Goal: Obtain resource: Obtain resource

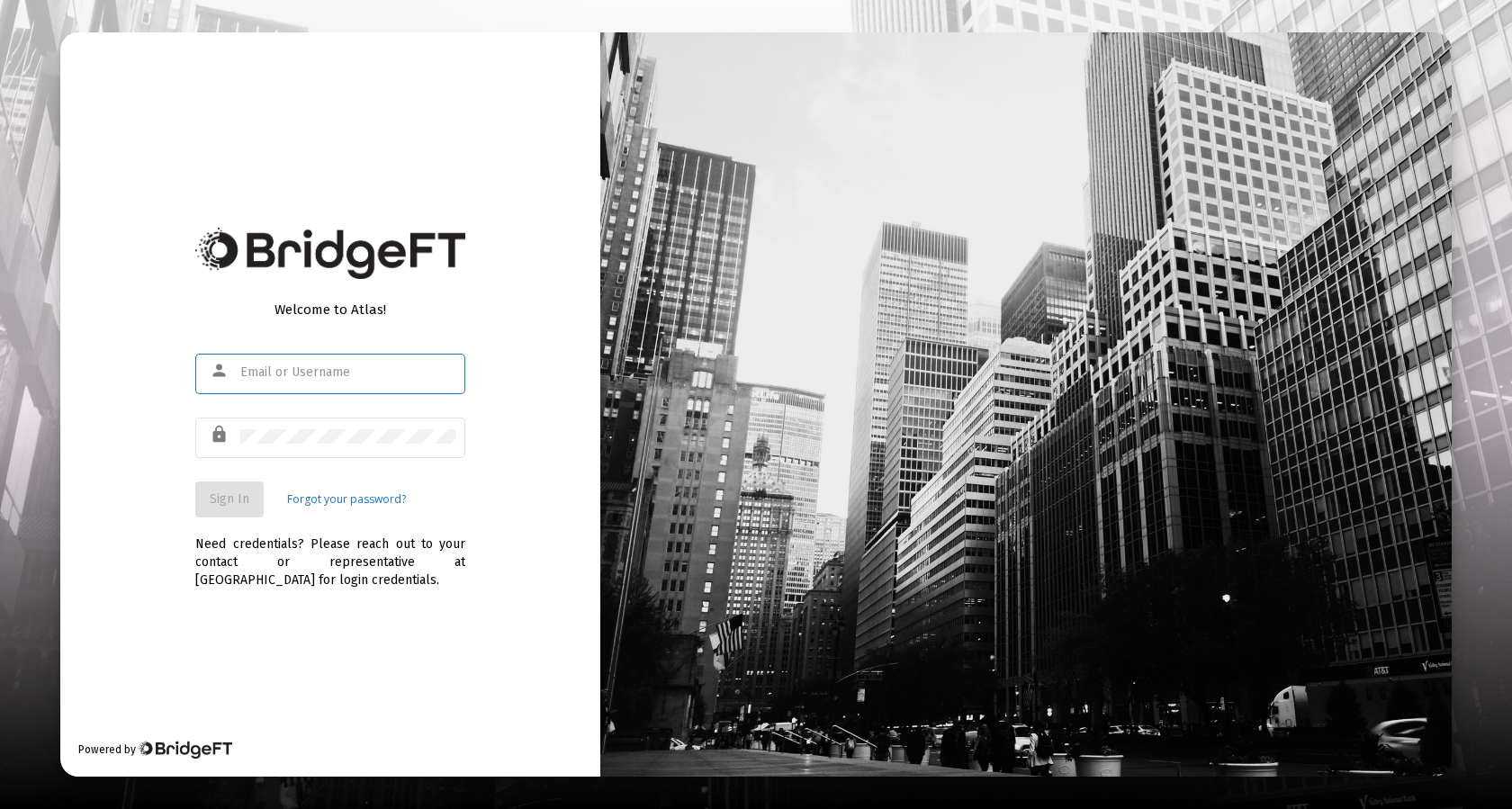
click at [301, 374] on input "text" at bounding box center [348, 373] width 216 height 15
click at [353, 365] on div at bounding box center [348, 372] width 216 height 45
type input "[EMAIL_ADDRESS][DOMAIN_NAME]"
click at [226, 515] on button "Sign In" at bounding box center [228, 499] width 68 height 36
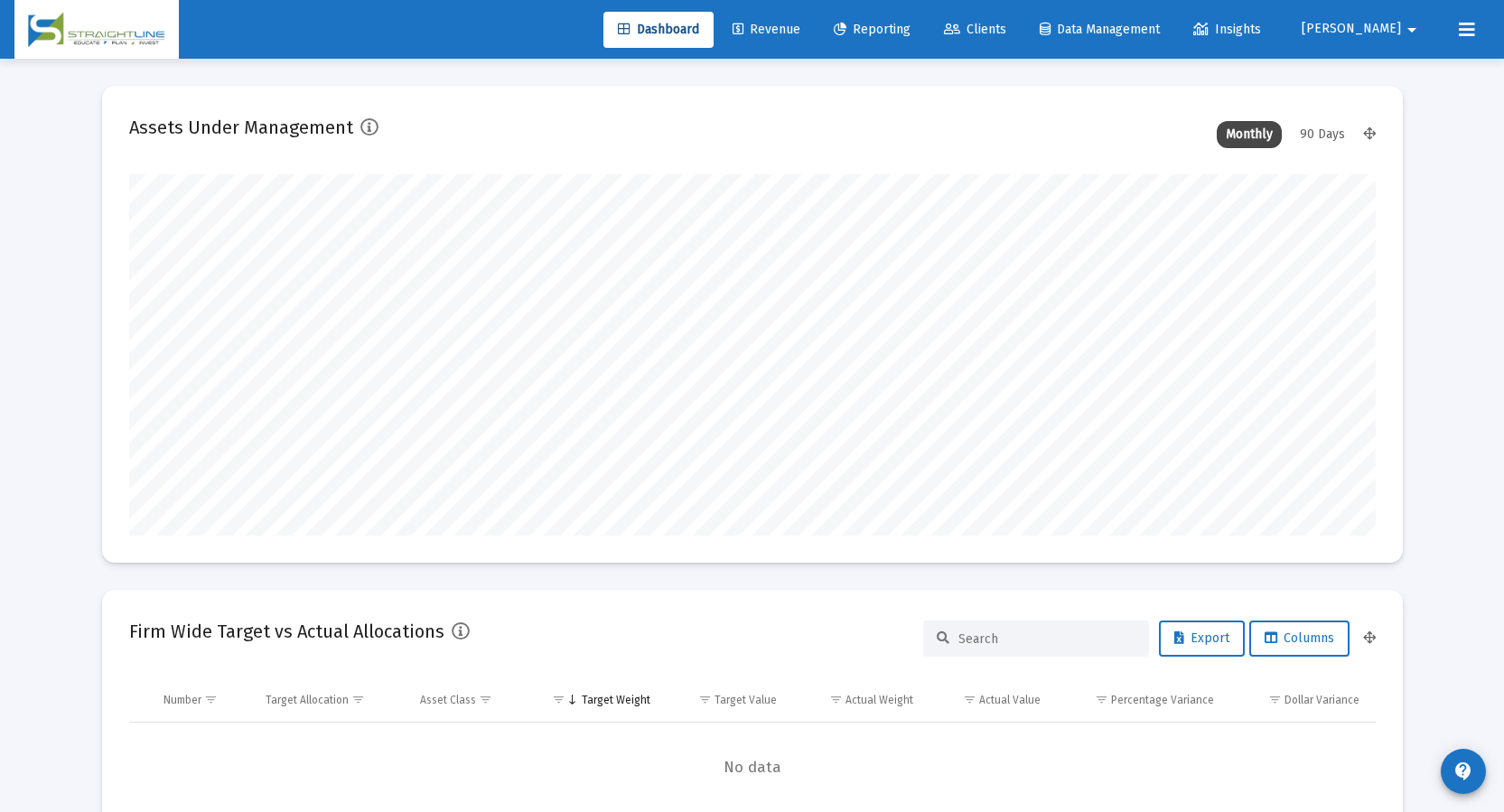
scroll to position [361, 671]
click at [925, 19] on link "Reporting" at bounding box center [872, 30] width 105 height 36
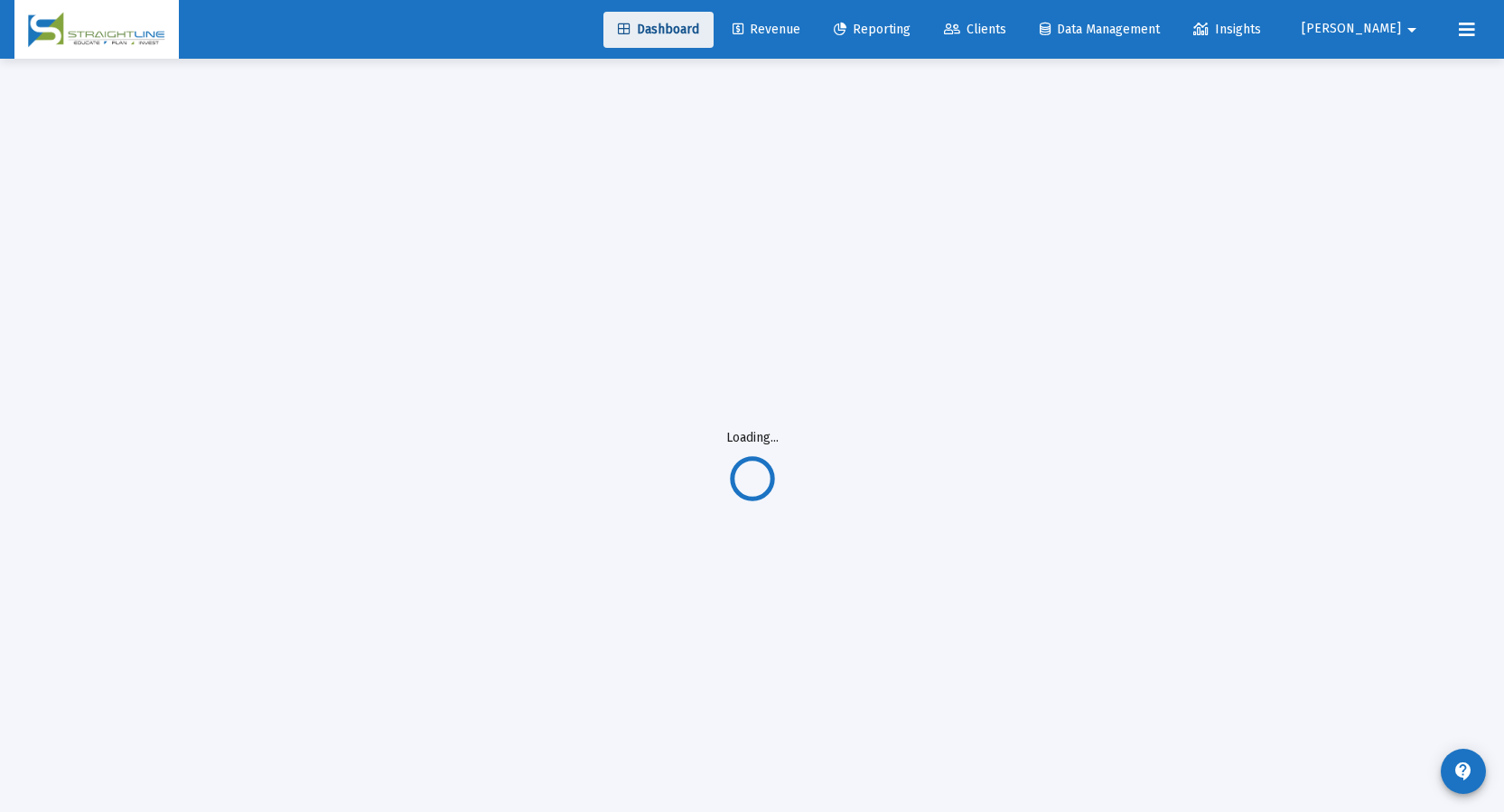
click at [699, 33] on span "Dashboard" at bounding box center [659, 29] width 81 height 15
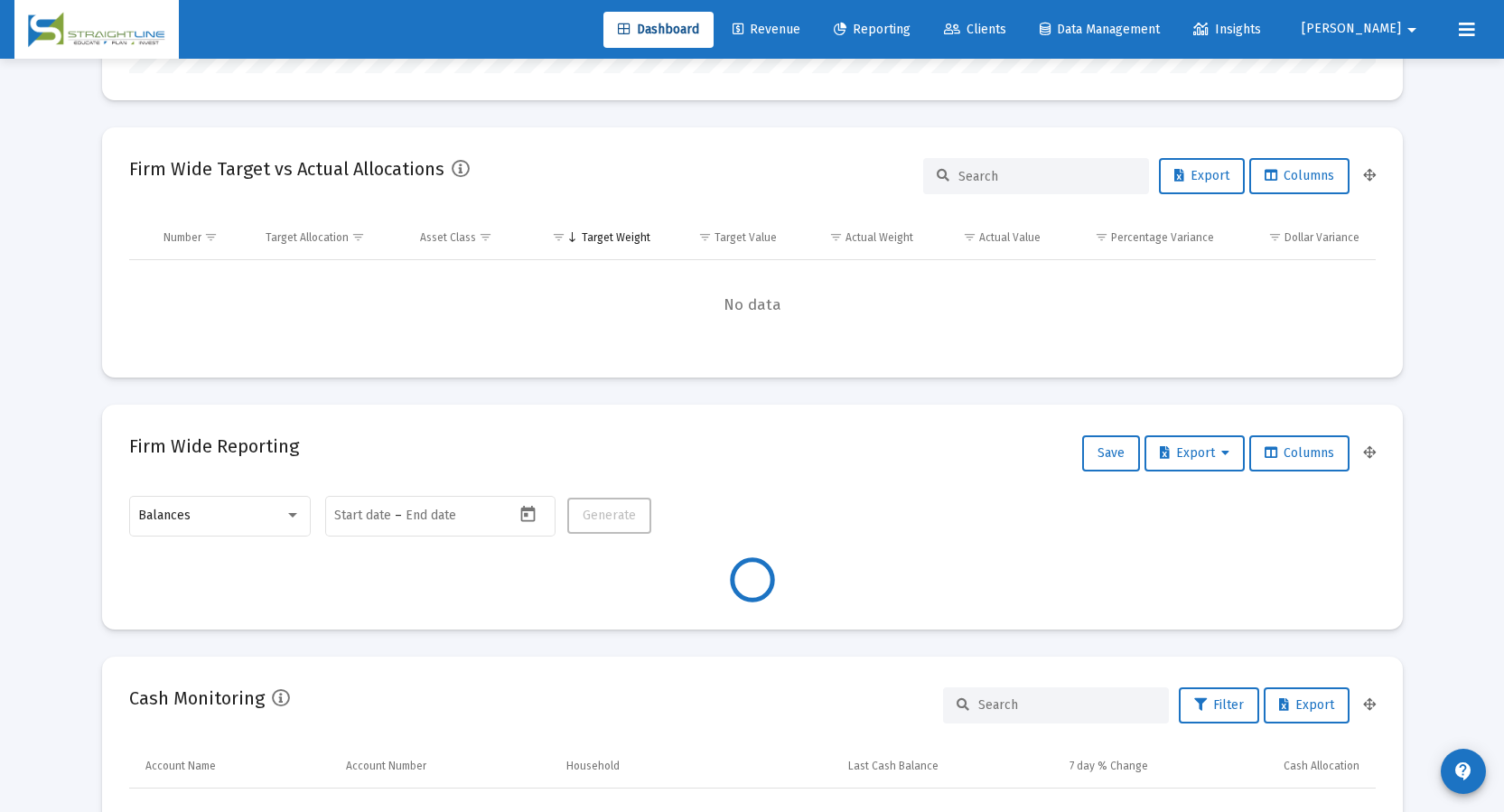
scroll to position [542, 0]
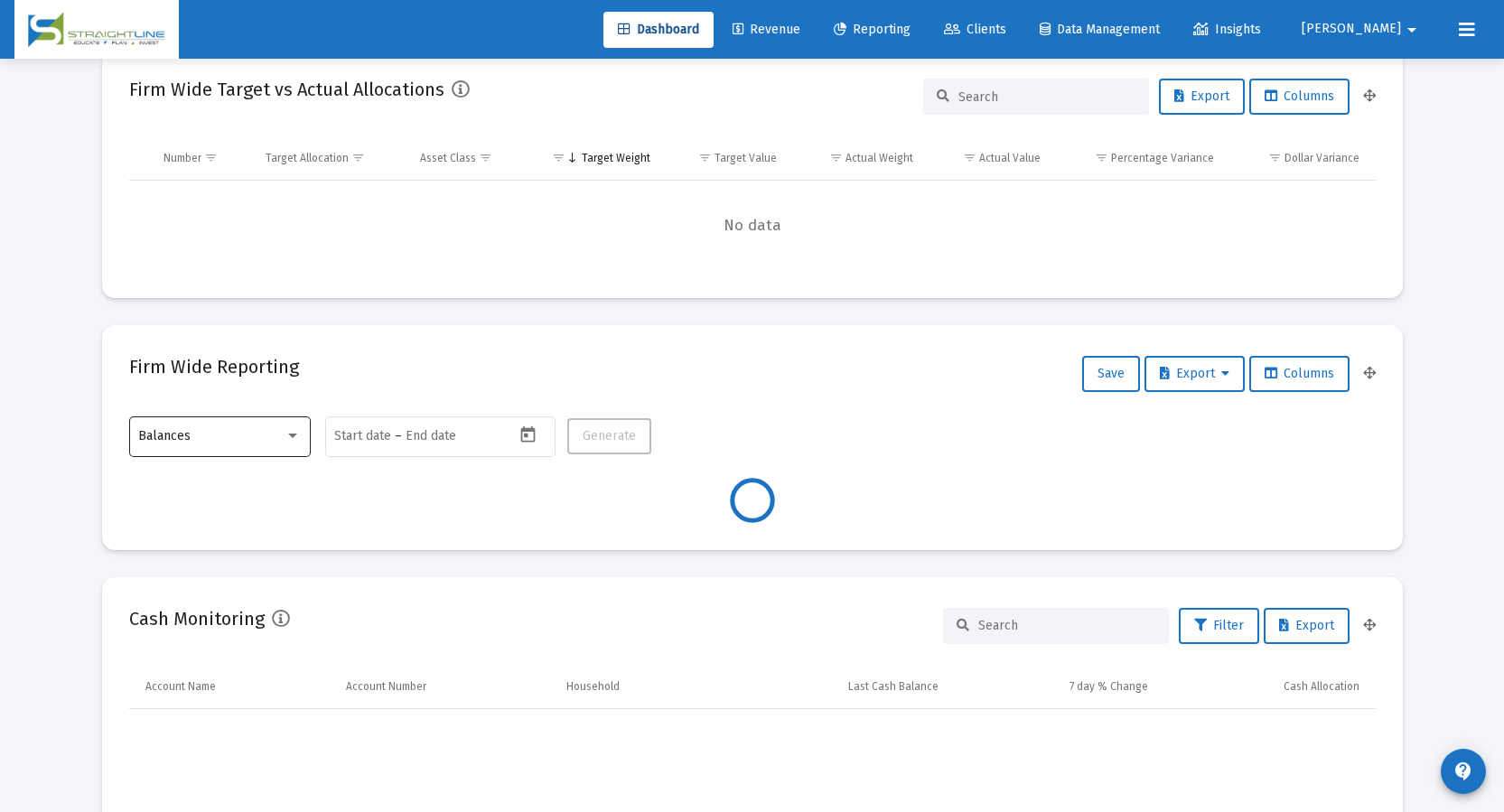
click at [293, 434] on div at bounding box center [292, 436] width 9 height 5
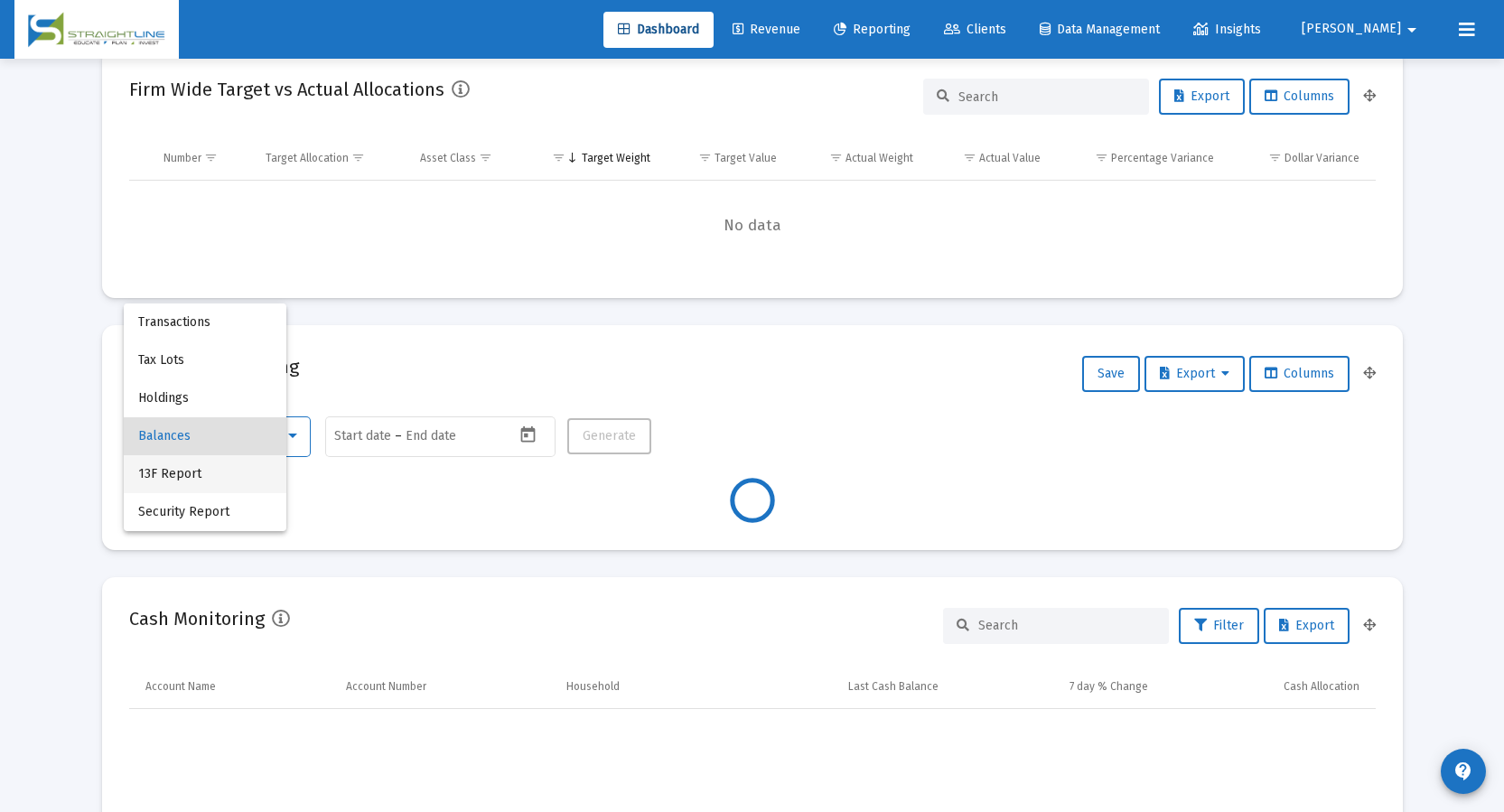
click at [272, 474] on span "13F Report" at bounding box center [205, 474] width 134 height 38
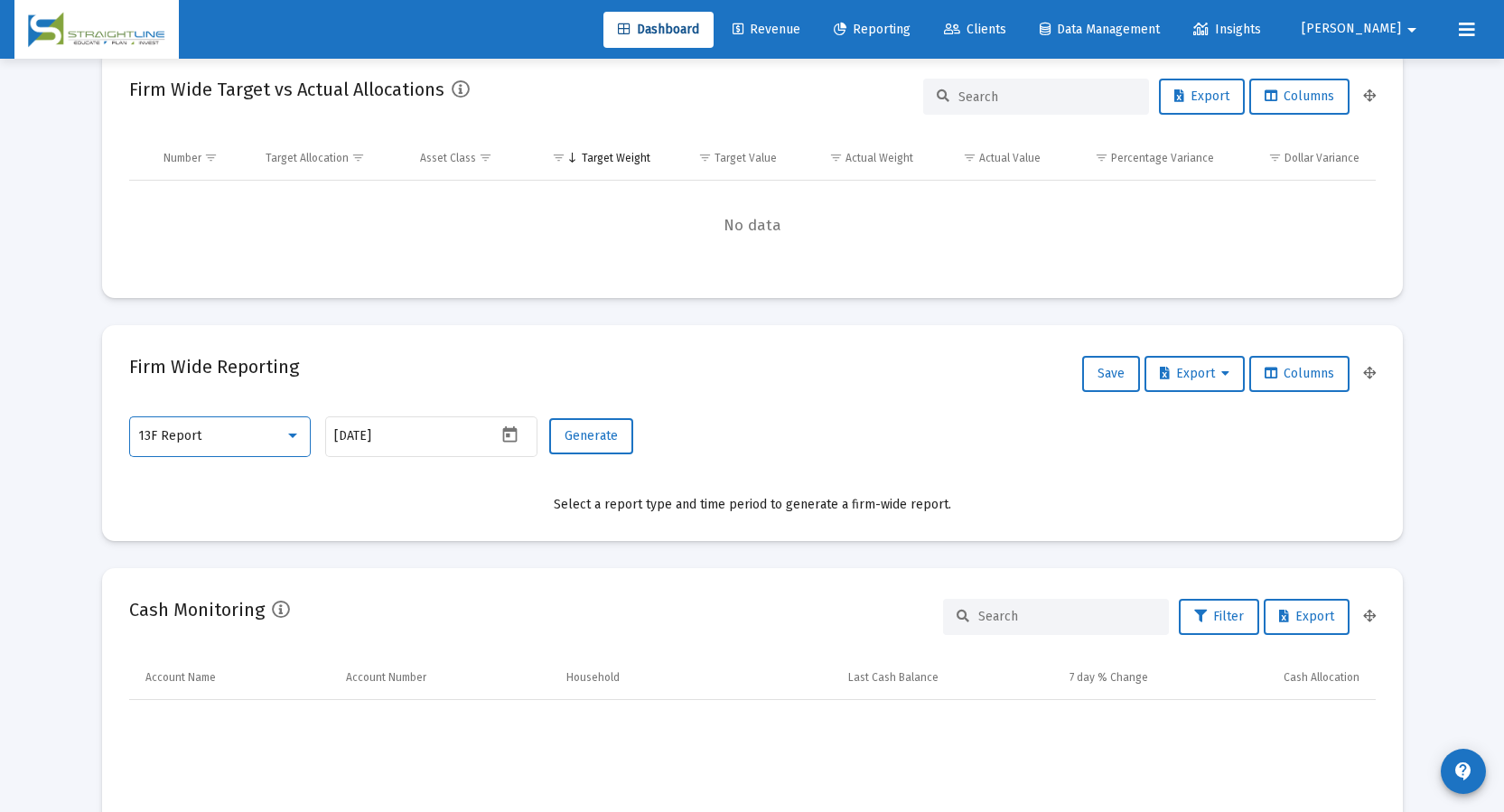
type input "[DATE]"
click at [494, 430] on input "[DATE]" at bounding box center [416, 436] width 163 height 15
click at [517, 439] on icon "Open calendar" at bounding box center [509, 435] width 19 height 19
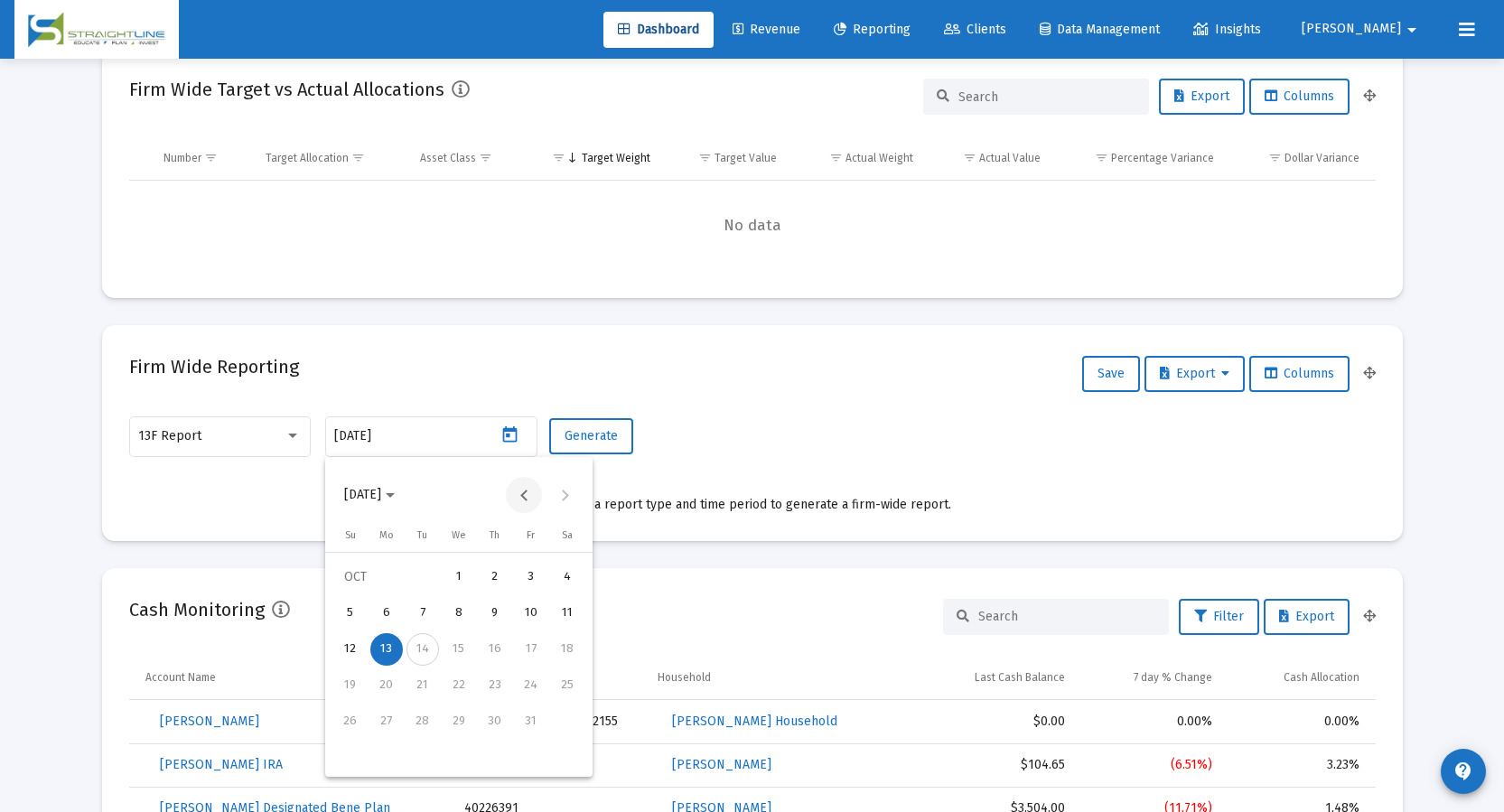
click at [525, 488] on button "Previous month" at bounding box center [524, 495] width 36 height 36
click at [425, 768] on div "30" at bounding box center [423, 757] width 33 height 33
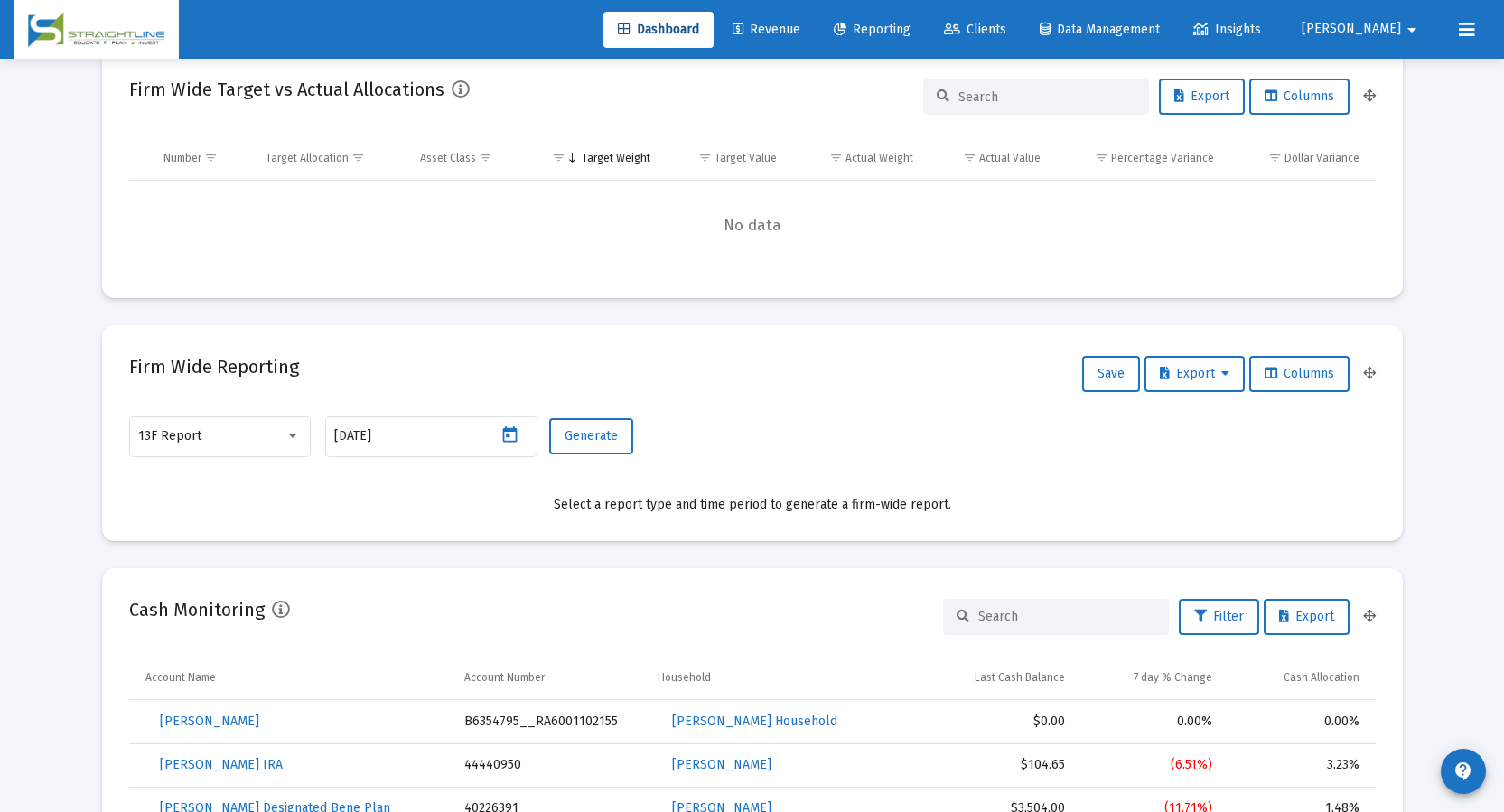
type input "[DATE]"
click at [588, 428] on span "Generate" at bounding box center [592, 435] width 54 height 15
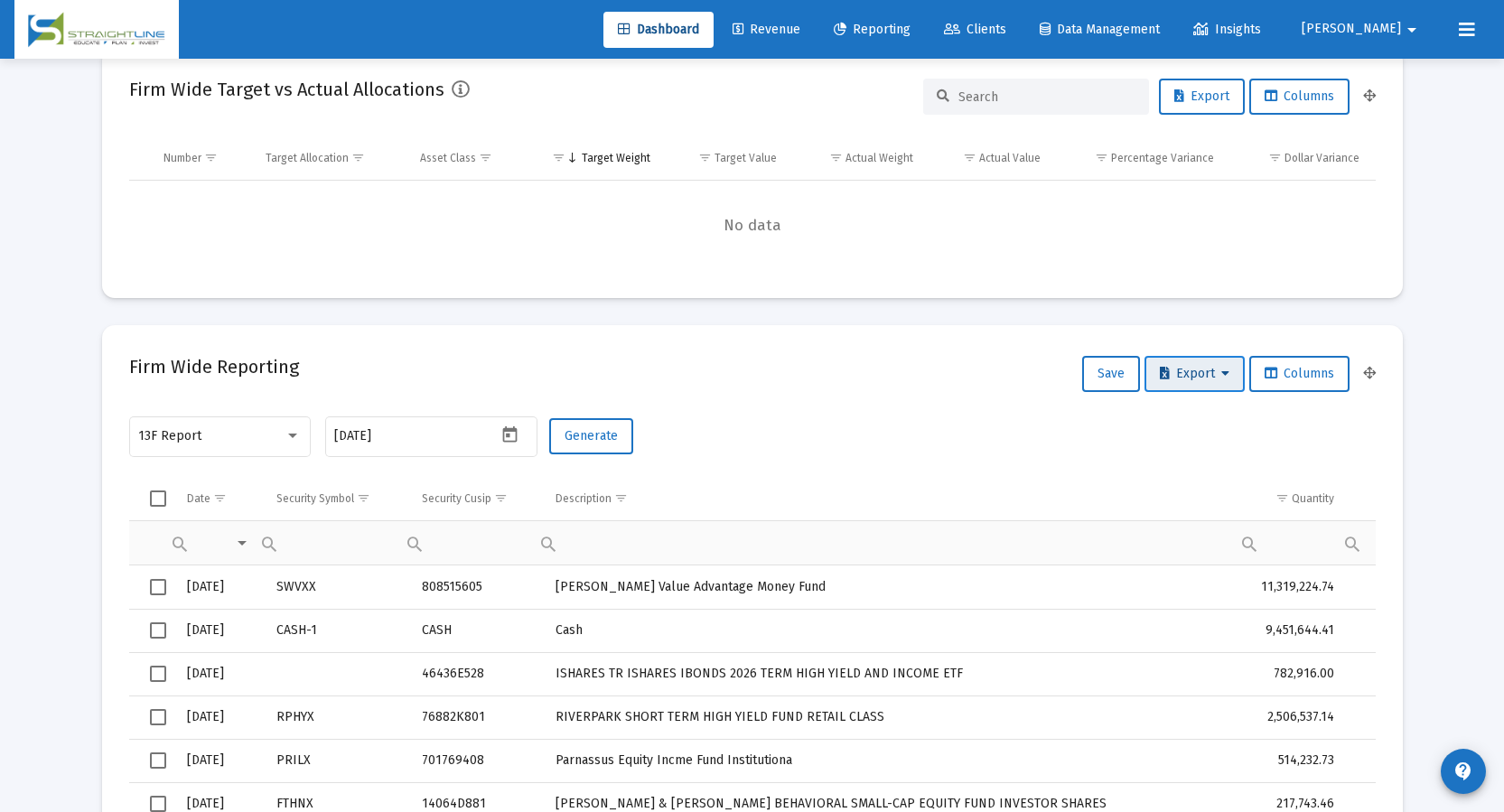
click at [1191, 369] on span "Export" at bounding box center [1195, 373] width 69 height 15
click at [1210, 422] on button "Export All Rows" at bounding box center [1199, 421] width 123 height 44
click at [1473, 25] on icon at bounding box center [1467, 30] width 16 height 22
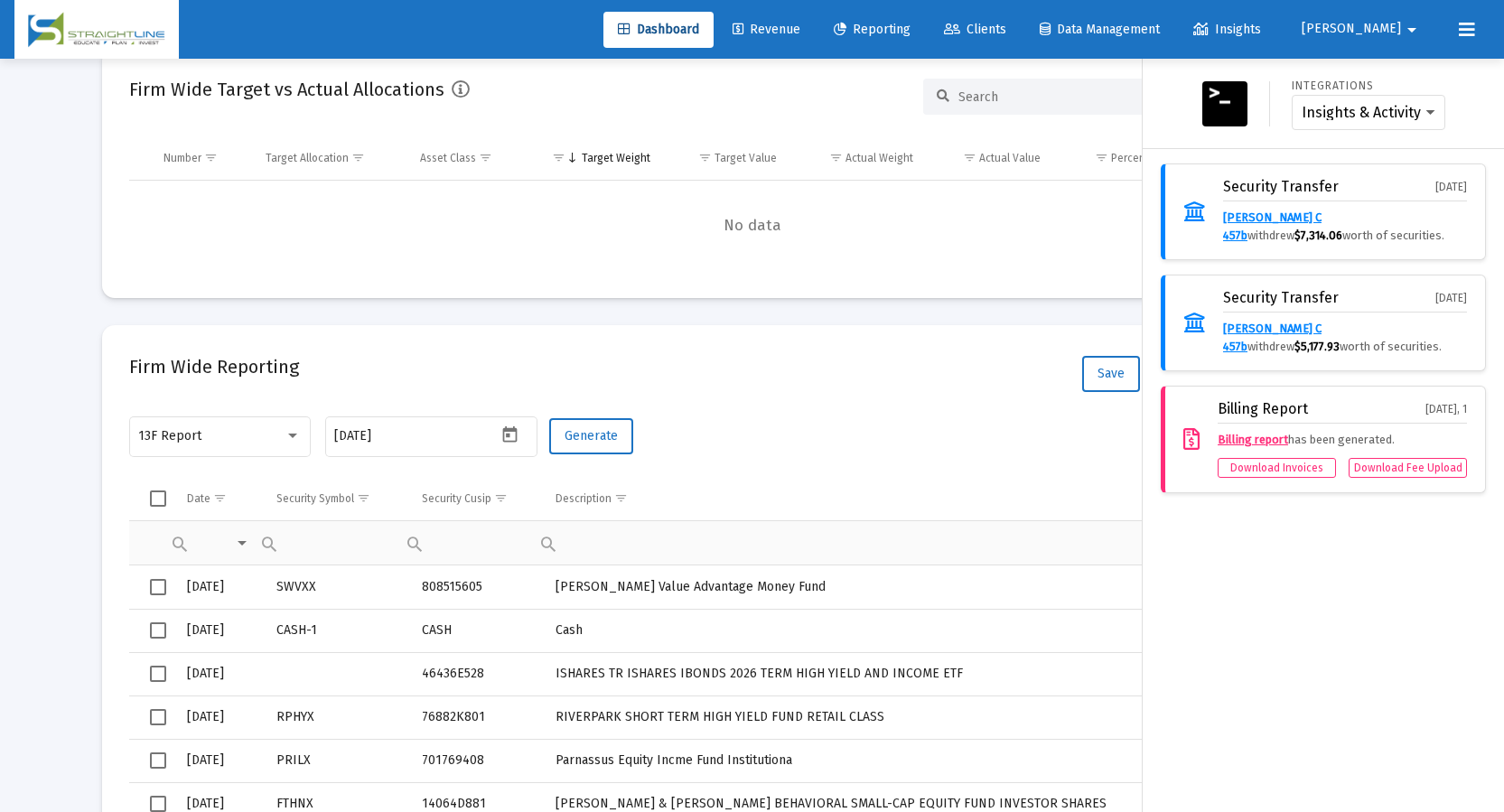
click at [1405, 32] on mat-icon "arrow_drop_down" at bounding box center [1413, 30] width 22 height 36
drag, startPoint x: 1408, startPoint y: 124, endPoint x: 1167, endPoint y: 28, distance: 259.4
click at [1407, 125] on button "Logout" at bounding box center [1398, 120] width 107 height 44
